Goal: Complete application form

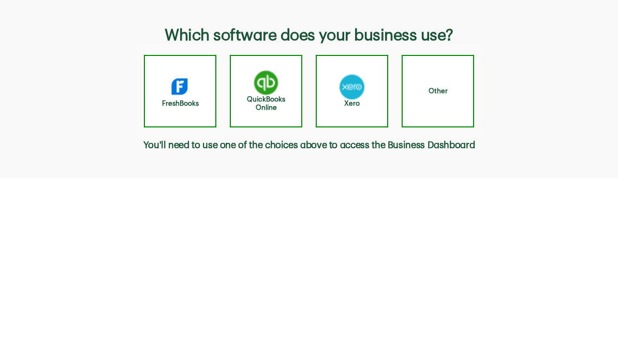
click at [270, 95] on img "button" at bounding box center [266, 82] width 25 height 25
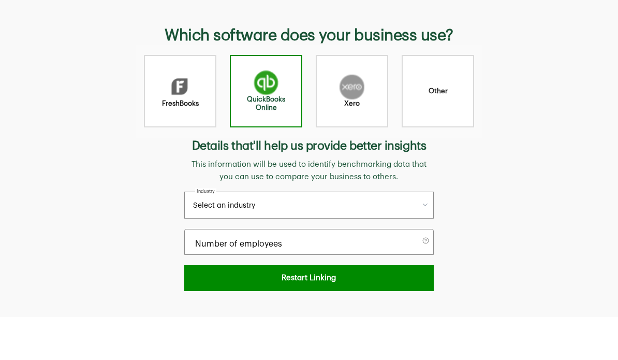
click at [337, 203] on button "Select an industry" at bounding box center [309, 205] width 250 height 27
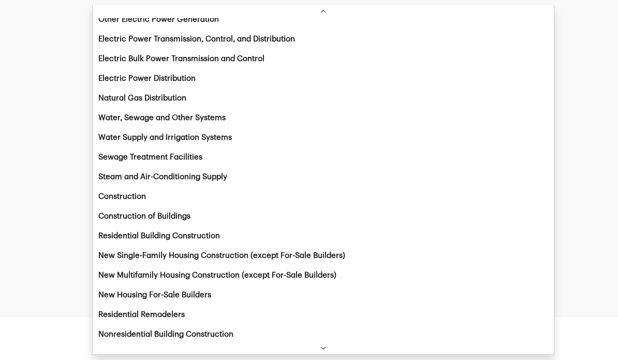
scroll to position [2538, 0]
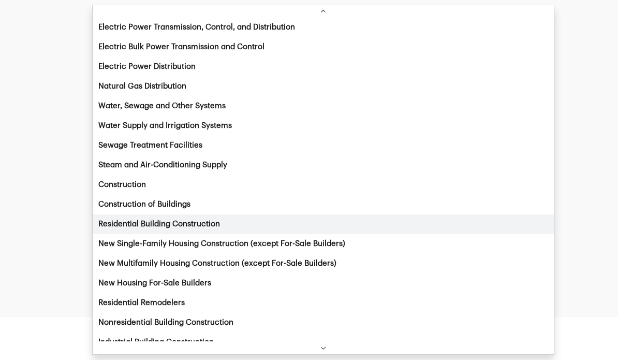
click at [220, 222] on span "Residential Building Construction" at bounding box center [159, 224] width 122 height 12
select select "23611"
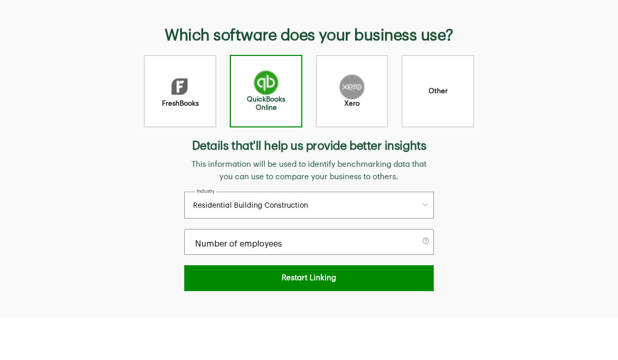
click at [349, 240] on div "Number of employees" at bounding box center [309, 242] width 250 height 26
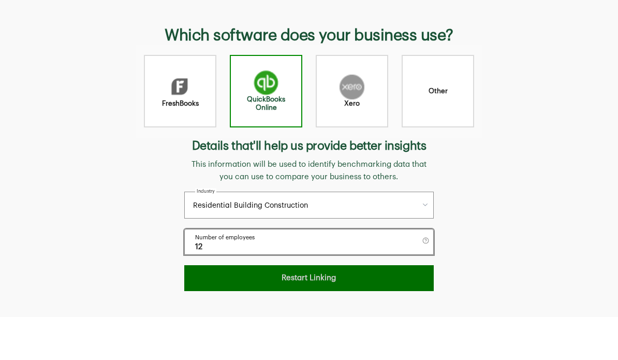
type input "12"
click at [355, 281] on button "Restart Linking" at bounding box center [309, 278] width 250 height 26
